Goal: Find specific fact: Find specific fact

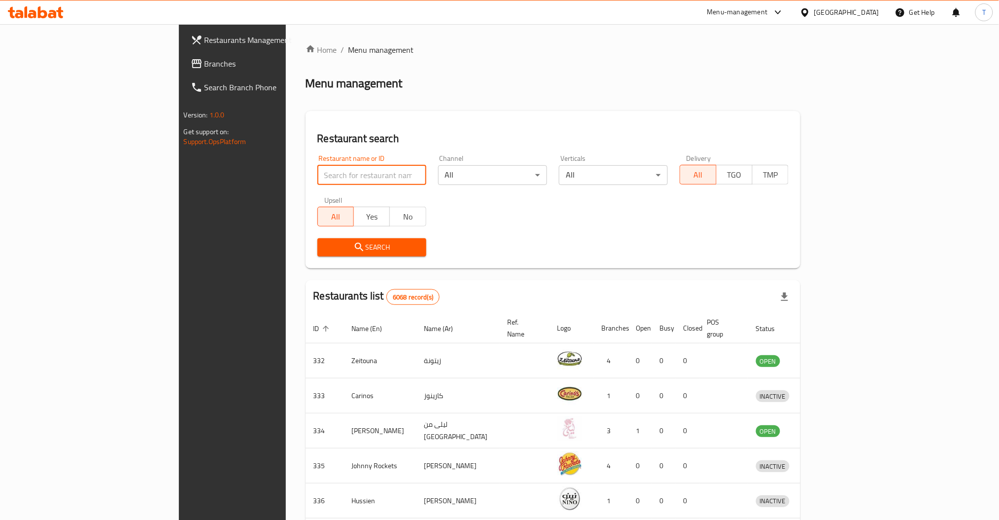
click at [317, 169] on input "search" at bounding box center [371, 175] width 109 height 20
type input "W"
type input "s"
type input "wingman"
click button "Search" at bounding box center [371, 247] width 109 height 18
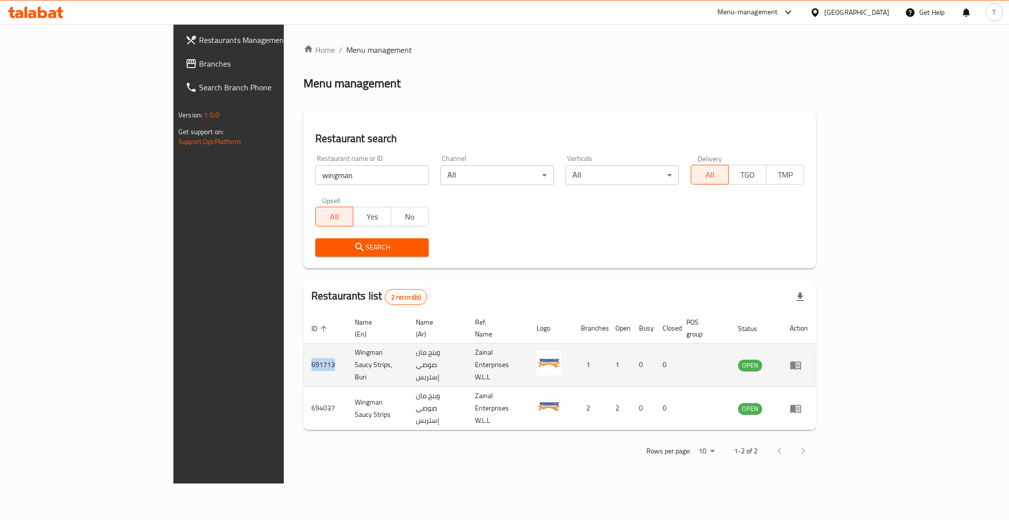
drag, startPoint x: 221, startPoint y: 349, endPoint x: 195, endPoint y: 350, distance: 26.6
click at [304, 350] on td "691713" at bounding box center [325, 364] width 43 height 43
copy td "691713"
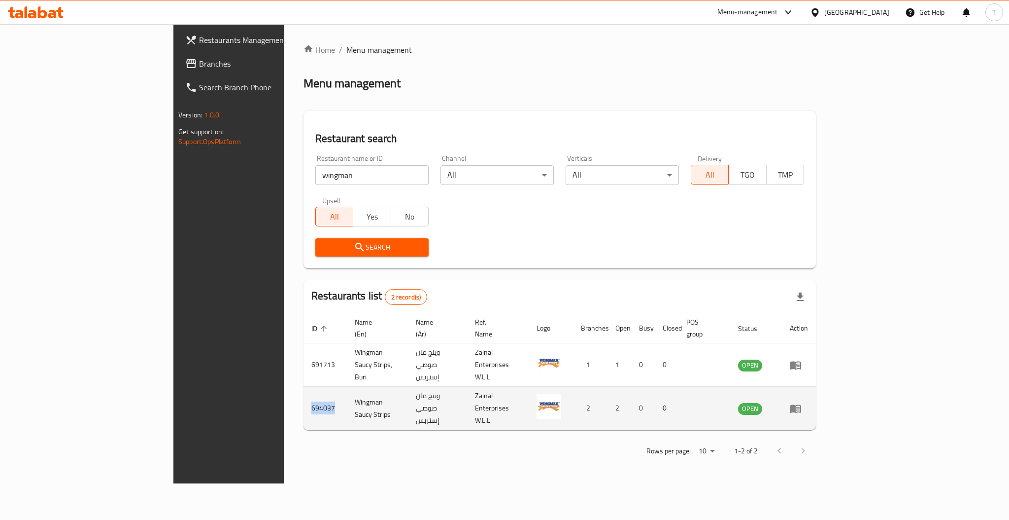
drag, startPoint x: 220, startPoint y: 378, endPoint x: 195, endPoint y: 382, distance: 25.0
click at [304, 386] on td "694037" at bounding box center [325, 407] width 43 height 43
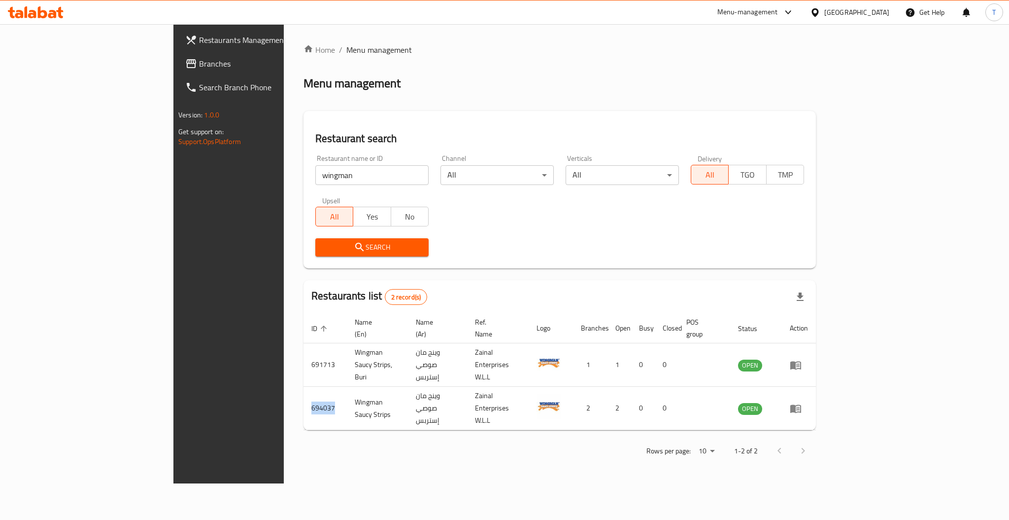
copy td "694037"
